Goal: Browse casually

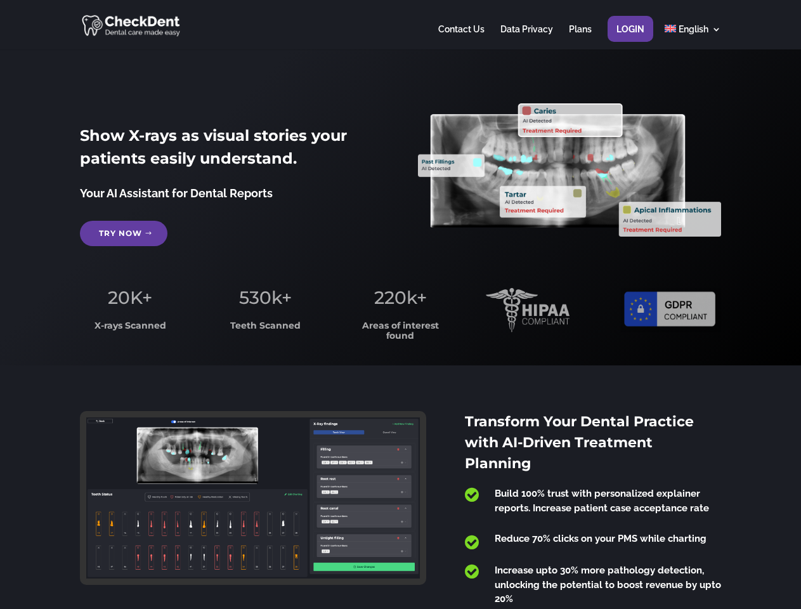
click at [400, 305] on span "220k+" at bounding box center [400, 298] width 53 height 22
click at [400, 25] on div at bounding box center [400, 24] width 641 height 49
click at [400, 305] on span "220k+" at bounding box center [400, 298] width 53 height 22
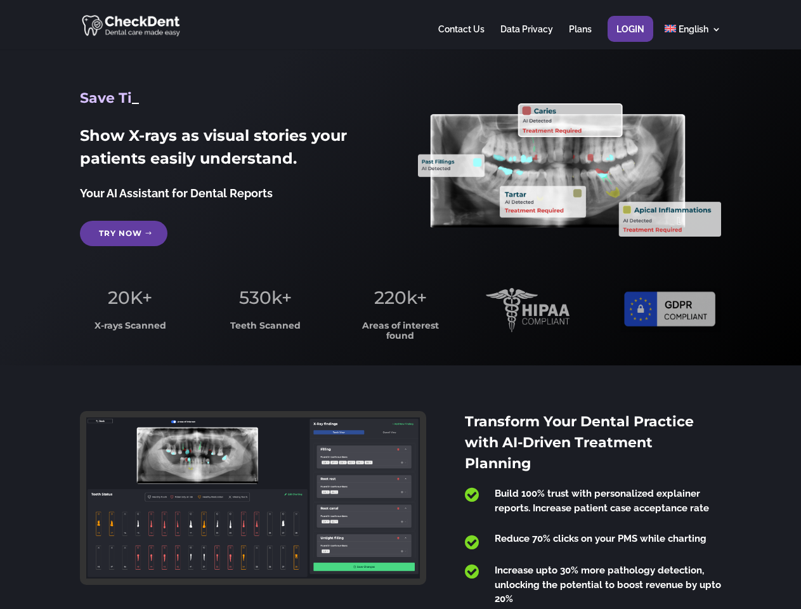
click at [400, 25] on div at bounding box center [400, 24] width 641 height 49
